Goal: Transaction & Acquisition: Purchase product/service

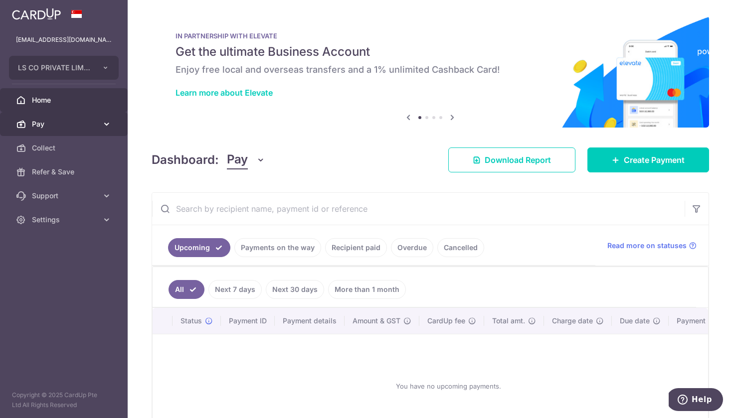
click at [55, 126] on span "Pay" at bounding box center [65, 124] width 66 height 10
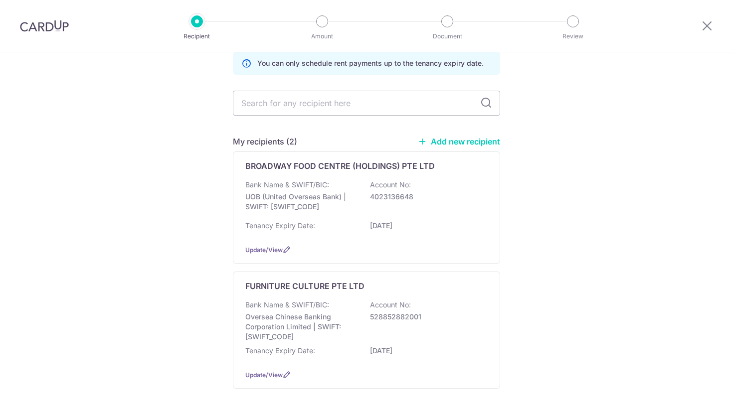
scroll to position [92, 0]
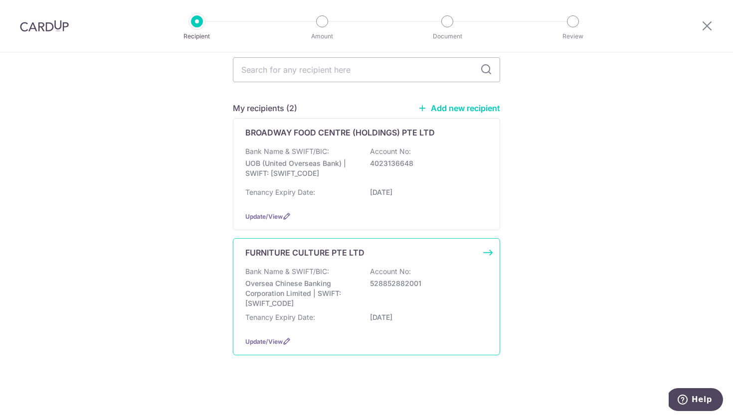
click at [326, 305] on div "Bank Name & SWIFT/BIC: Oversea Chinese Banking Corporation Limited | SWIFT: OCB…" at bounding box center [366, 298] width 242 height 62
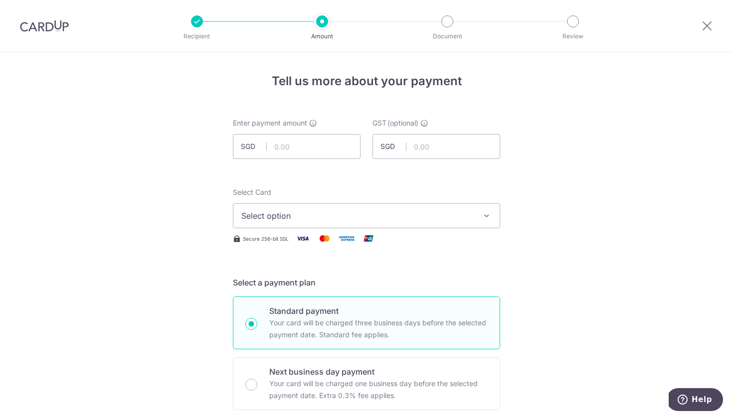
click at [318, 222] on button "Select option" at bounding box center [366, 215] width 267 height 25
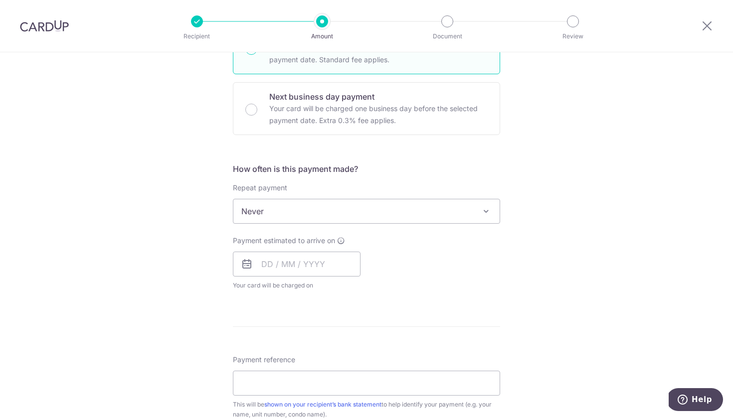
scroll to position [276, 0]
click at [245, 264] on icon at bounding box center [247, 263] width 12 height 12
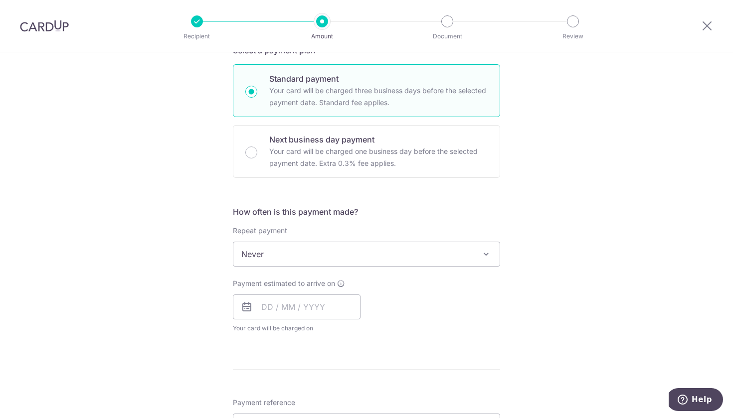
scroll to position [217, 0]
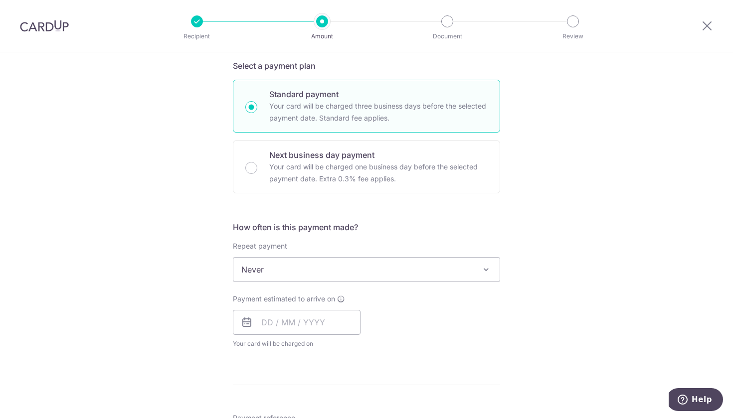
click at [248, 322] on icon at bounding box center [247, 322] width 12 height 12
click at [279, 320] on input "text" at bounding box center [297, 322] width 128 height 25
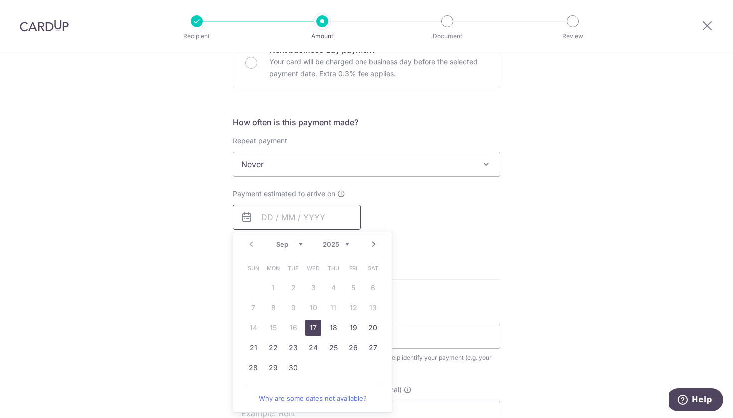
scroll to position [322, 0]
click at [311, 325] on link "17" at bounding box center [313, 327] width 16 height 16
type input "17/09/2025"
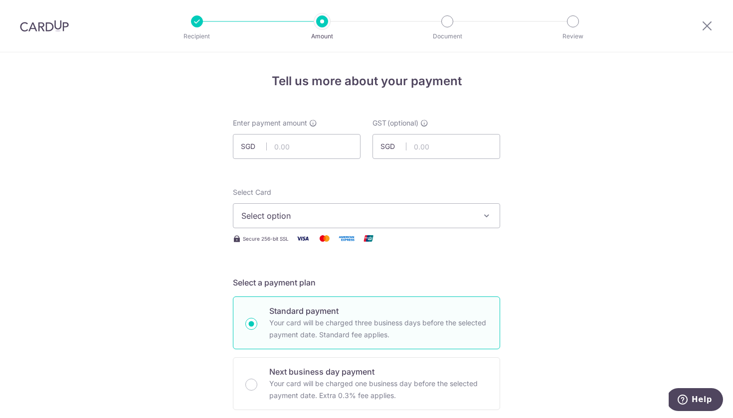
scroll to position [0, 0]
click at [417, 212] on span "Select option" at bounding box center [357, 216] width 232 height 12
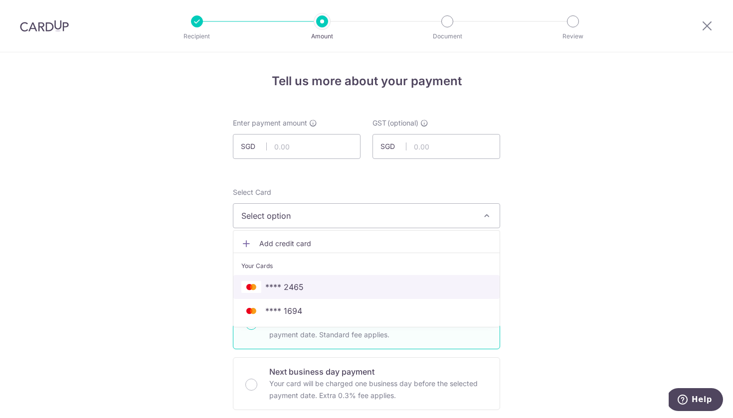
click at [323, 284] on span "**** 2465" at bounding box center [366, 287] width 250 height 12
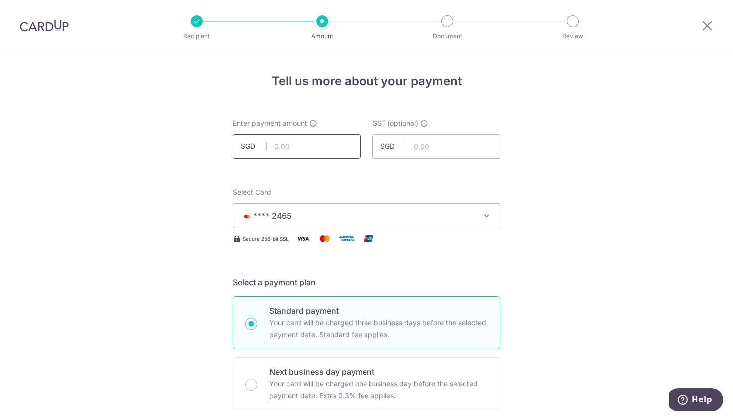
click at [302, 144] on input "text" at bounding box center [297, 146] width 128 height 25
type input "4,142.00"
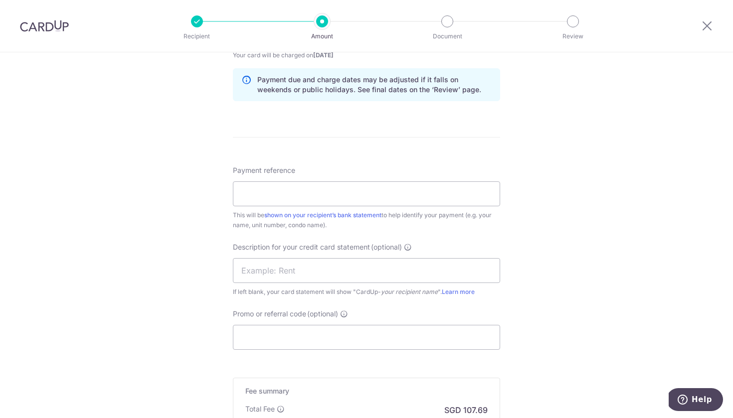
scroll to position [513, 0]
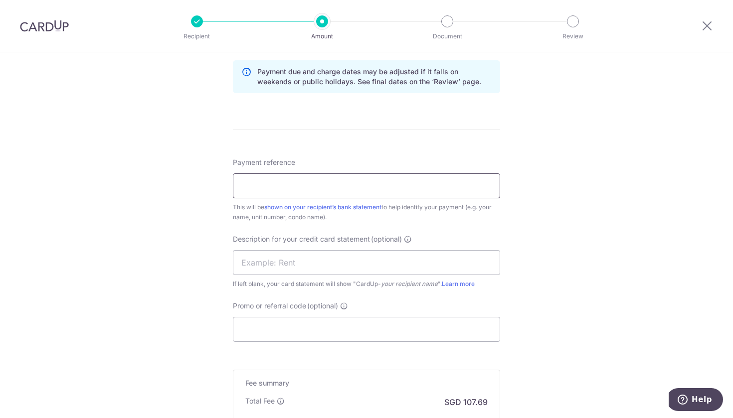
click at [450, 187] on input "Payment reference" at bounding box center [366, 185] width 267 height 25
type input "HQ RENT"
click at [157, 256] on div "Tell us more about your payment Enter payment amount SGD 4,142.00 4142.00 GST (…" at bounding box center [366, 43] width 733 height 1009
click at [308, 265] on input "text" at bounding box center [366, 262] width 267 height 25
type input "HQ RENT"
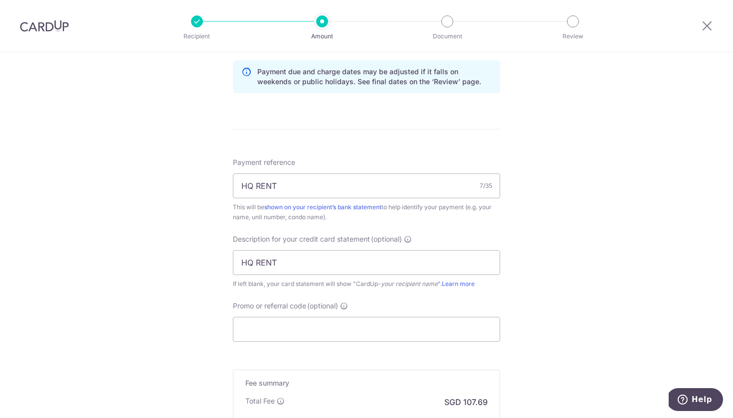
click at [182, 281] on div "Tell us more about your payment Enter payment amount SGD 4,142.00 4142.00 GST (…" at bounding box center [366, 43] width 733 height 1009
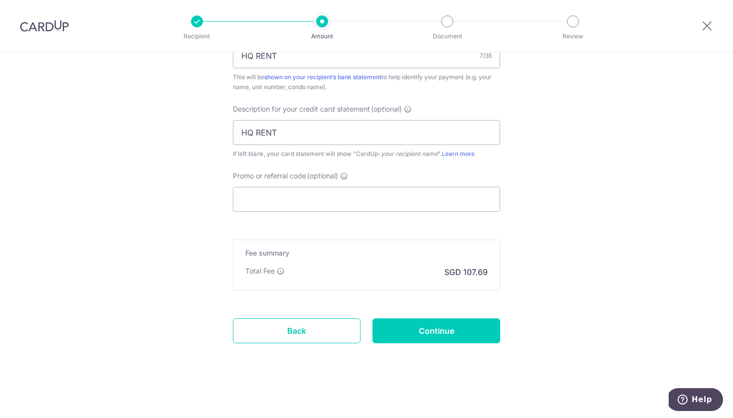
scroll to position [643, 0]
click at [262, 195] on input "Promo or referral code (optional)" at bounding box center [366, 199] width 267 height 25
paste input "SAVERENT179"
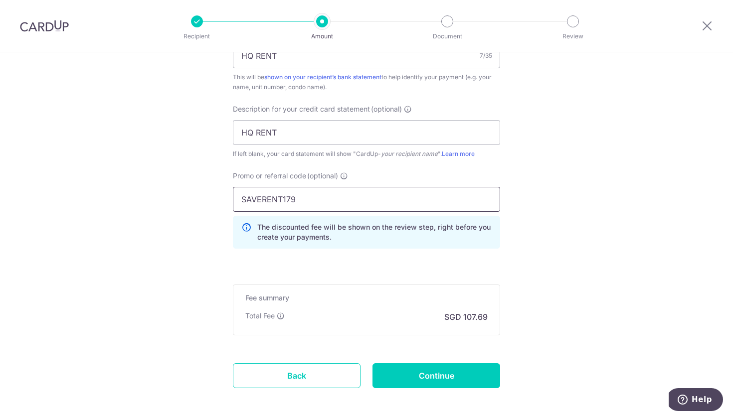
type input "SAVERENT179"
click at [458, 370] on input "Continue" at bounding box center [436, 375] width 128 height 25
type input "Create Schedule"
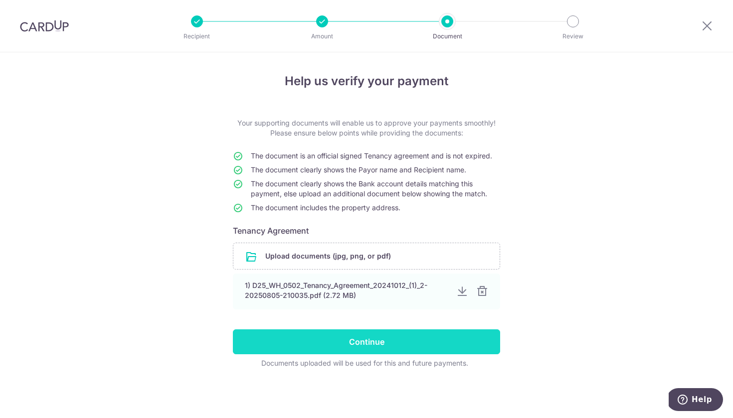
click at [355, 341] on input "Continue" at bounding box center [366, 341] width 267 height 25
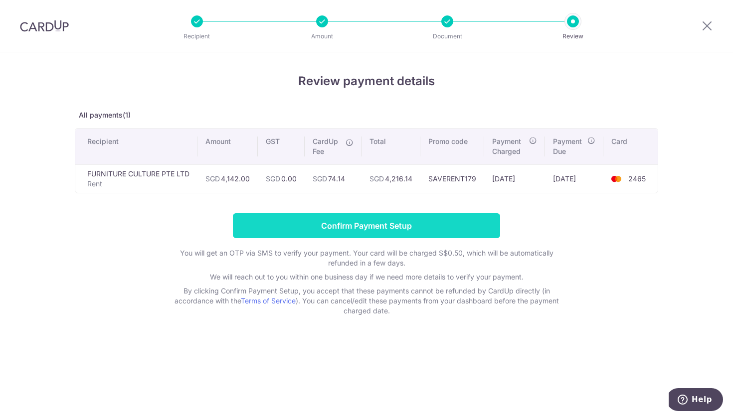
click at [380, 221] on input "Confirm Payment Setup" at bounding box center [366, 225] width 267 height 25
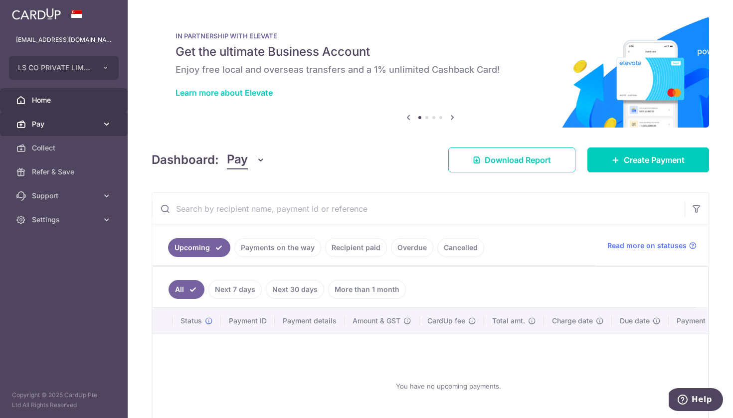
click at [47, 126] on span "Pay" at bounding box center [65, 124] width 66 height 10
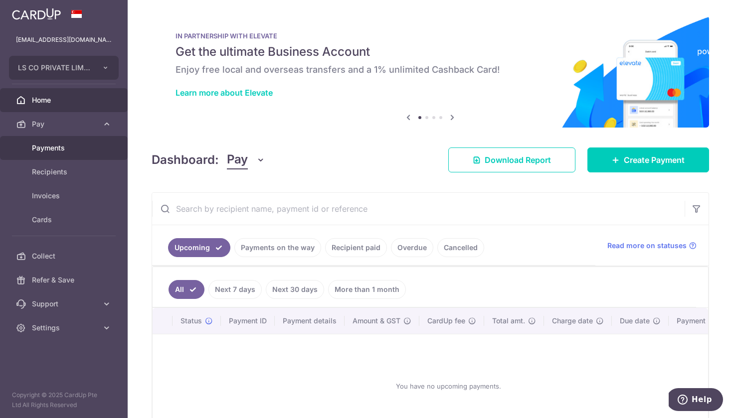
click at [49, 143] on span "Payments" at bounding box center [65, 148] width 66 height 10
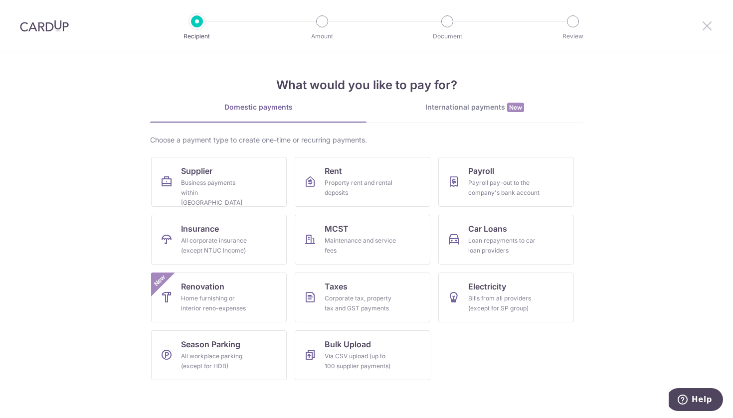
click at [712, 27] on icon at bounding box center [707, 25] width 12 height 12
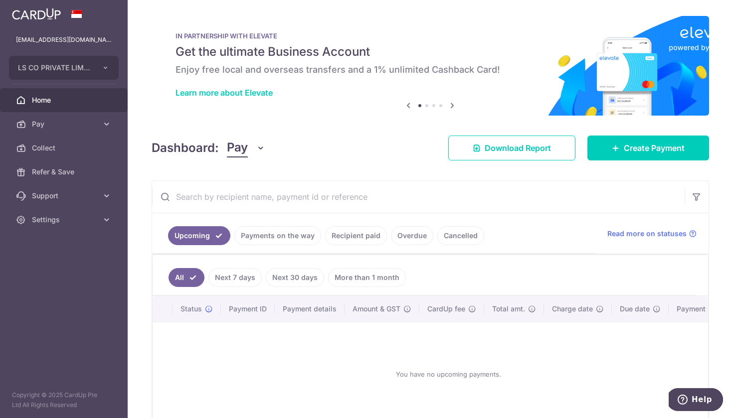
click at [285, 237] on link "Payments on the way" at bounding box center [277, 235] width 87 height 19
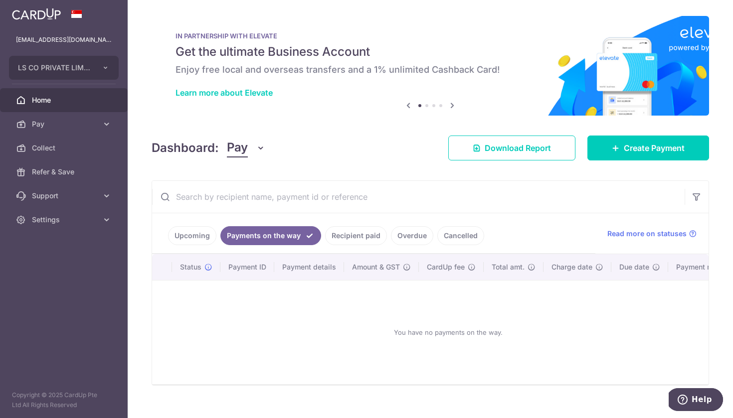
click at [195, 231] on link "Upcoming" at bounding box center [192, 235] width 48 height 19
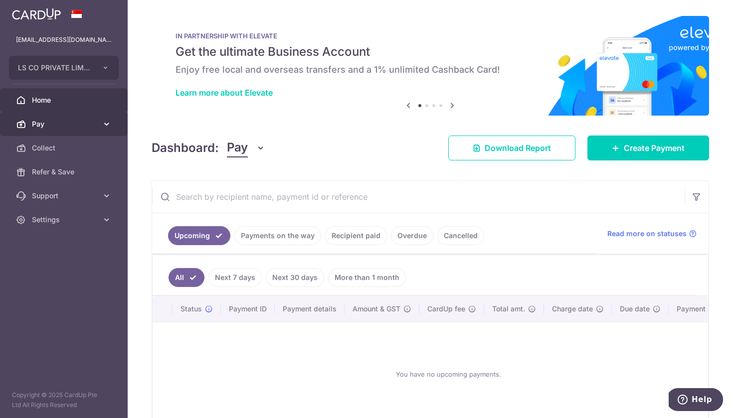
click at [74, 125] on span "Pay" at bounding box center [65, 124] width 66 height 10
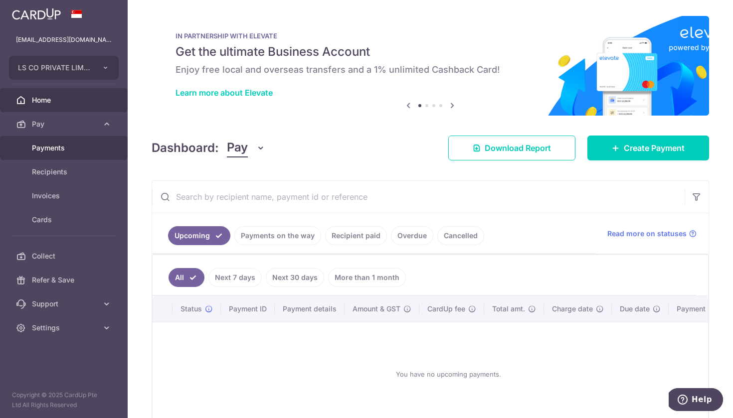
click at [81, 146] on span "Payments" at bounding box center [65, 148] width 66 height 10
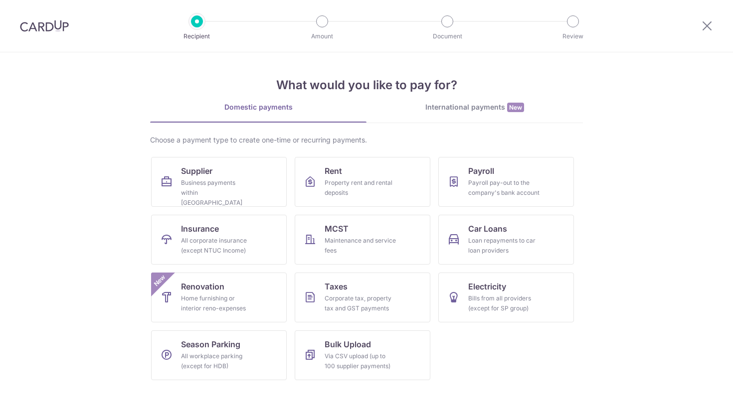
click at [331, 179] on div "Property rent and rental deposits" at bounding box center [360, 188] width 72 height 20
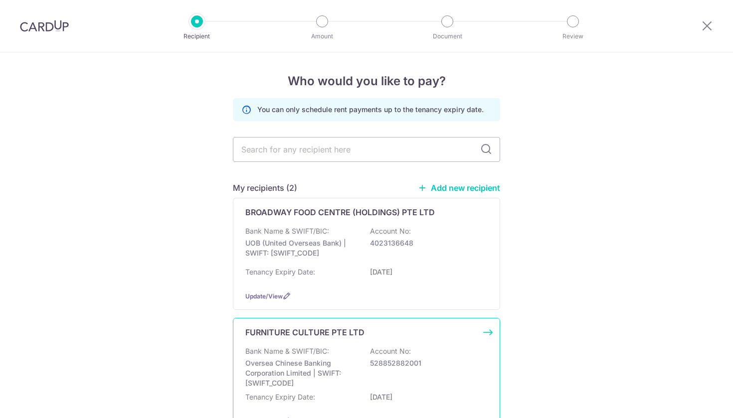
click at [328, 356] on p "Bank Name & SWIFT/BIC:" at bounding box center [287, 351] width 84 height 10
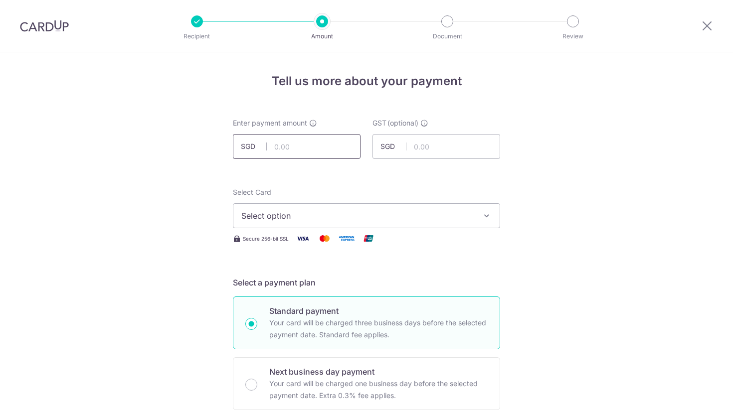
click at [326, 150] on input "text" at bounding box center [297, 146] width 128 height 25
type input "4,142.00"
click at [386, 215] on span "Select option" at bounding box center [357, 216] width 232 height 12
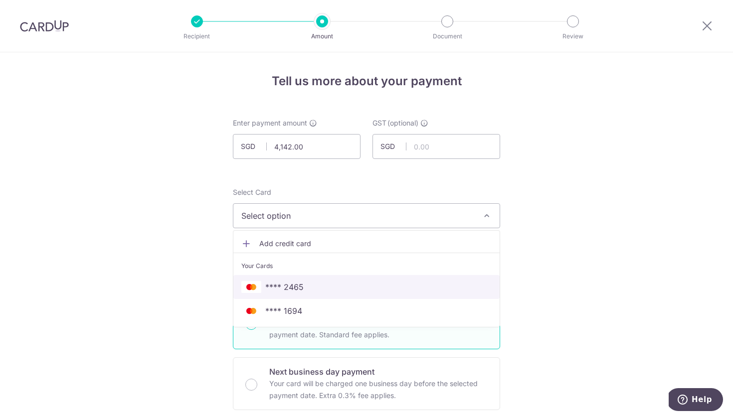
click at [324, 282] on span "**** 2465" at bounding box center [366, 287] width 250 height 12
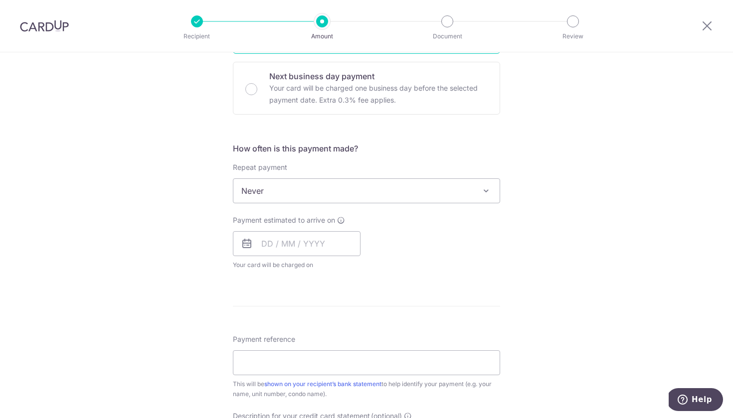
scroll to position [299, 0]
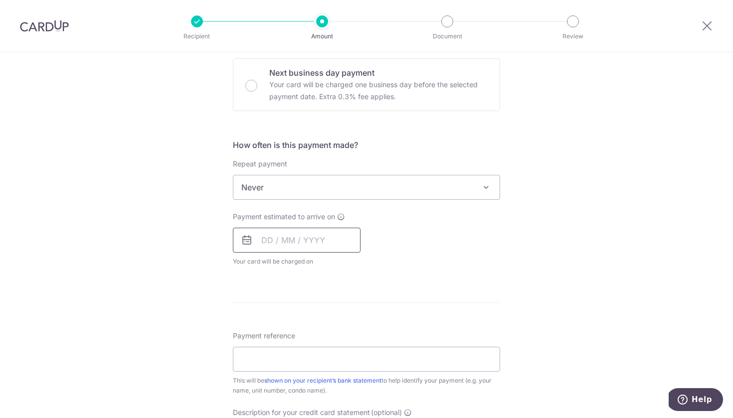
click at [255, 238] on input "text" at bounding box center [297, 240] width 128 height 25
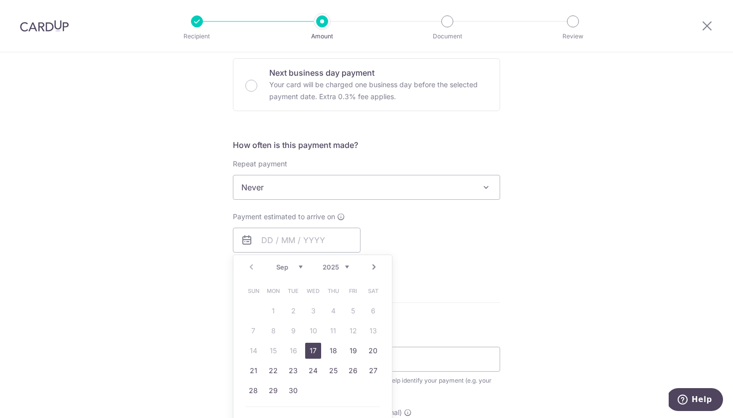
click at [314, 349] on link "17" at bounding box center [313, 351] width 16 height 16
type input "[DATE]"
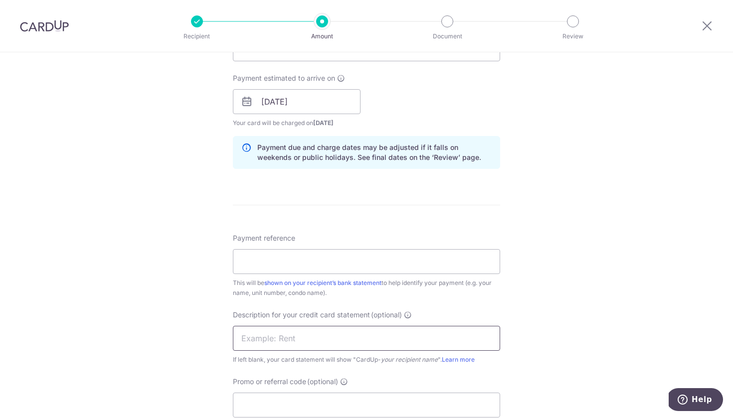
scroll to position [441, 0]
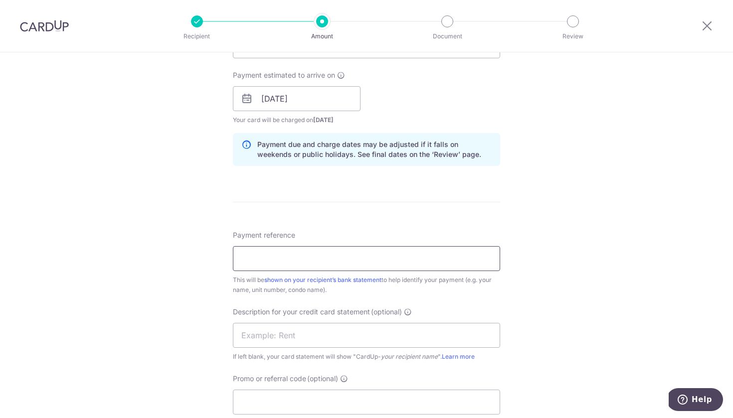
click at [332, 255] on input "Payment reference" at bounding box center [366, 258] width 267 height 25
type input "INVOICE 42747"
click at [283, 341] on input "text" at bounding box center [366, 335] width 267 height 25
type input "HQ RENT"
drag, startPoint x: 190, startPoint y: 335, endPoint x: 233, endPoint y: 371, distance: 55.9
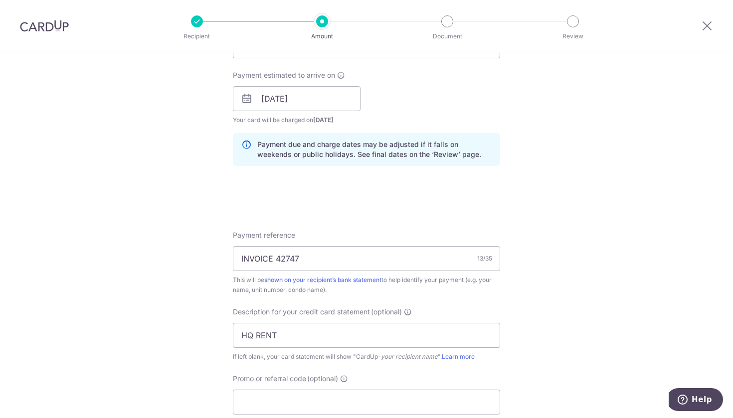
click at [190, 335] on div "Tell us more about your payment Enter payment amount SGD 4,142.00 4142.00 GST (…" at bounding box center [366, 116] width 733 height 1009
click at [270, 396] on input "Promo or referral code (optional)" at bounding box center [366, 402] width 267 height 25
paste input "SAVERENT179"
type input "SAVERENT179"
click at [204, 358] on div "Tell us more about your payment Enter payment amount SGD 4,142.00 4142.00 GST (…" at bounding box center [366, 139] width 733 height 1054
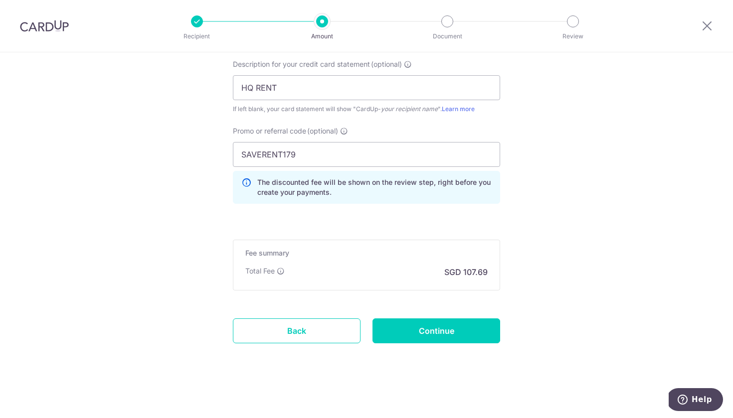
scroll to position [688, 0]
click at [464, 327] on input "Continue" at bounding box center [436, 330] width 128 height 25
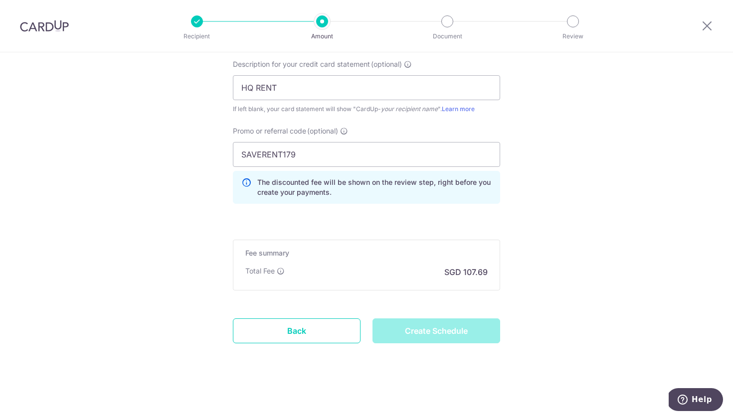
type input "Create Schedule"
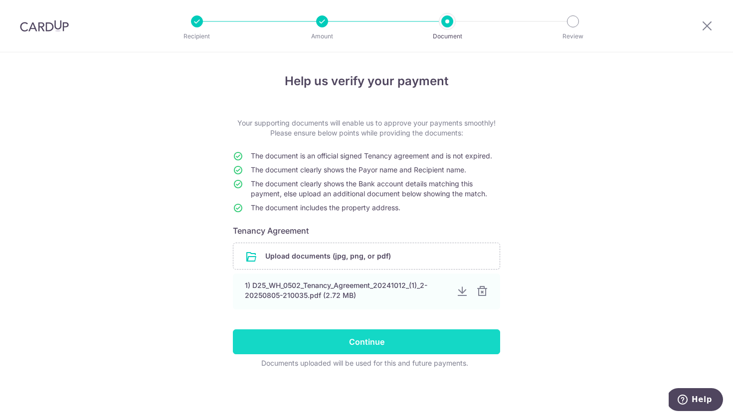
click at [390, 349] on input "Continue" at bounding box center [366, 341] width 267 height 25
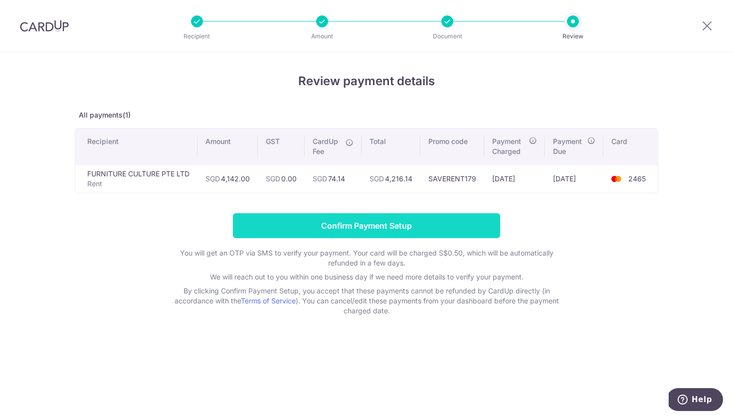
click at [375, 231] on input "Confirm Payment Setup" at bounding box center [366, 225] width 267 height 25
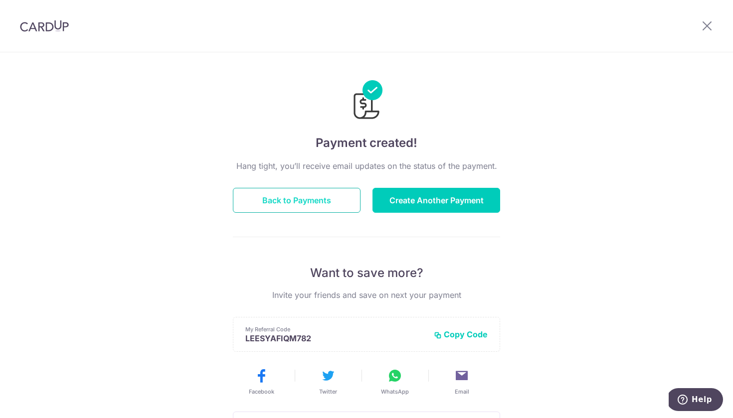
click at [323, 192] on button "Back to Payments" at bounding box center [297, 200] width 128 height 25
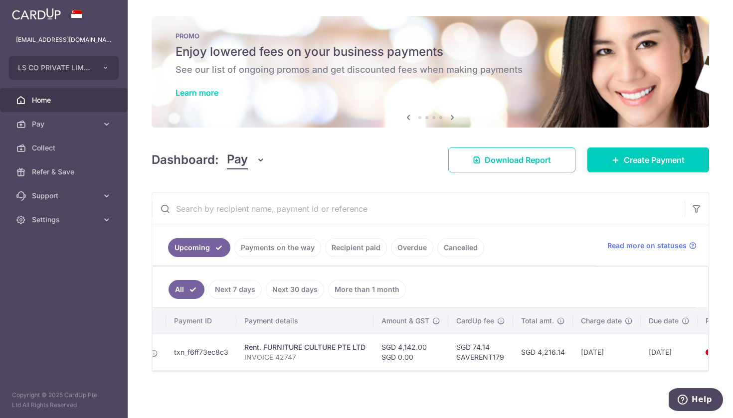
scroll to position [0, 114]
